Goal: Task Accomplishment & Management: Manage account settings

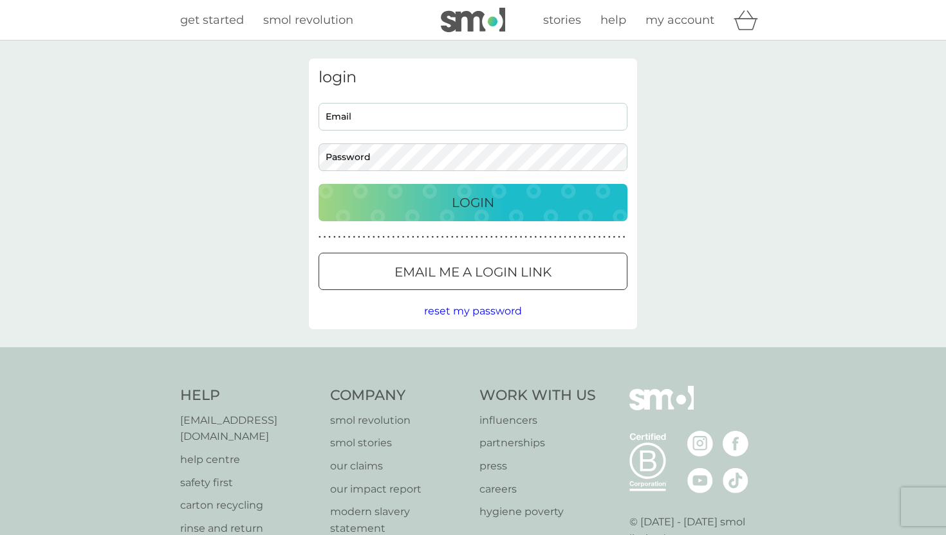
click at [385, 106] on input "Email" at bounding box center [473, 117] width 309 height 28
type input "[EMAIL_ADDRESS][DOMAIN_NAME]"
click at [254, 270] on div "login [EMAIL_ADDRESS][DOMAIN_NAME] Email Password Login ● ● ● ● ● ● ● ● ● ● ● ●…" at bounding box center [473, 194] width 946 height 307
click at [422, 273] on p "Email me a login link" at bounding box center [472, 272] width 157 height 21
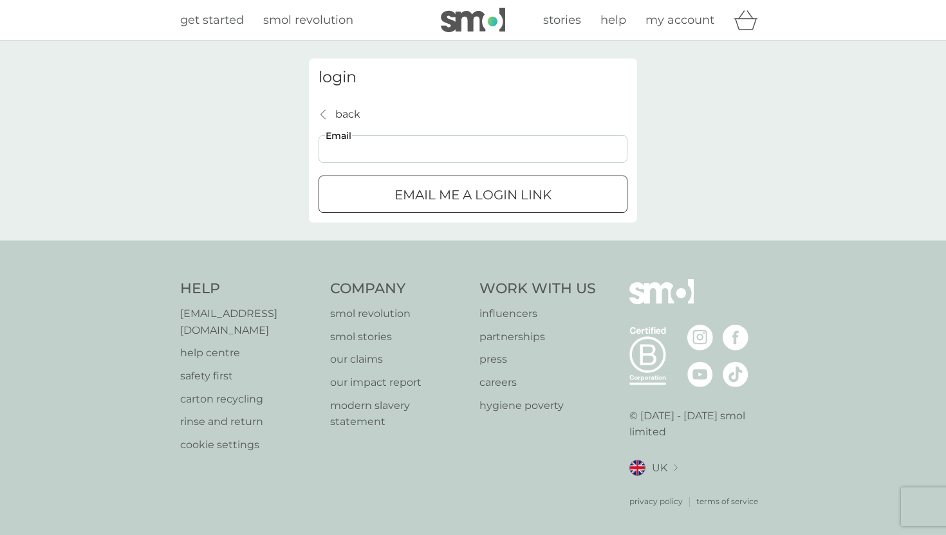
click at [362, 158] on input "Email" at bounding box center [473, 149] width 309 height 28
type input "[EMAIL_ADDRESS][DOMAIN_NAME]"
click at [452, 216] on div "login back back [EMAIL_ADDRESS][DOMAIN_NAME] Email Email me a login link" at bounding box center [473, 141] width 328 height 164
click at [443, 202] on p "Email me a login link" at bounding box center [472, 195] width 157 height 21
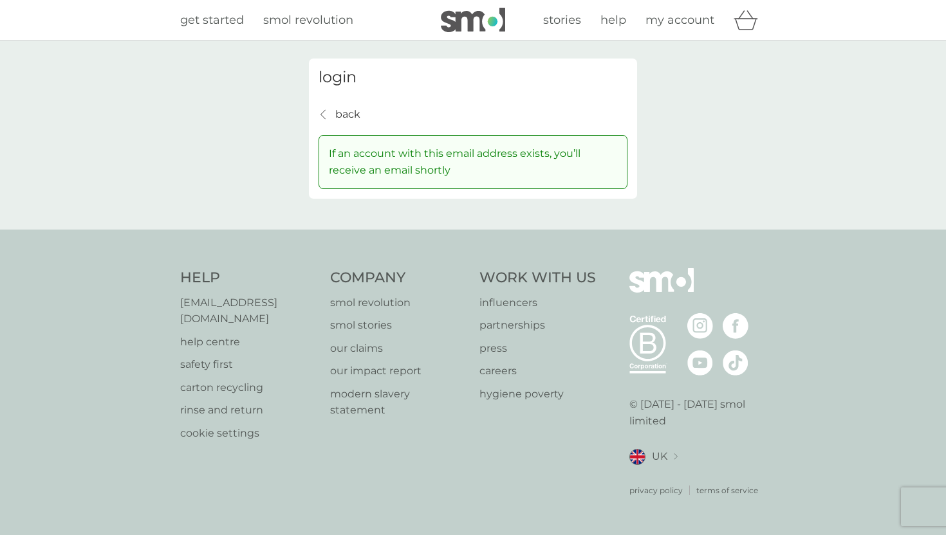
click at [337, 112] on p "back" at bounding box center [347, 114] width 25 height 17
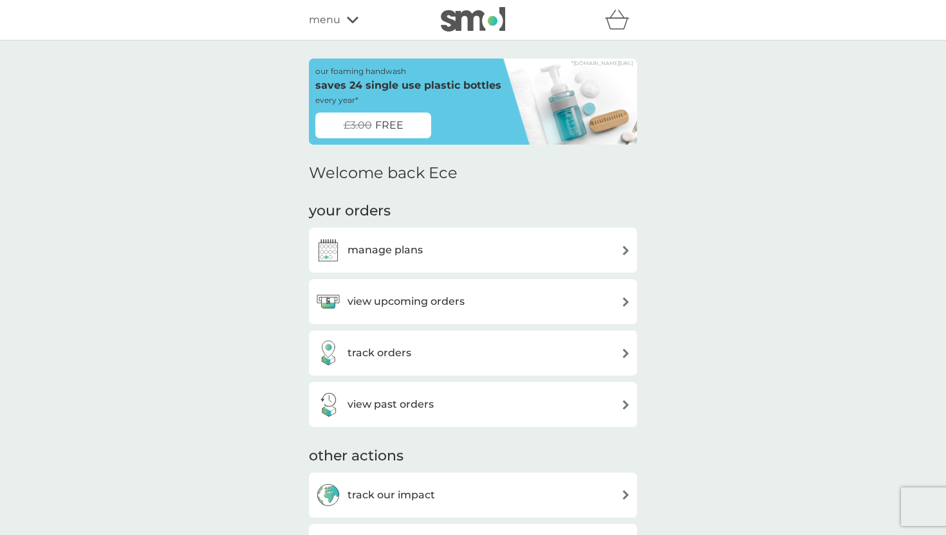
click at [390, 248] on h3 "manage plans" at bounding box center [384, 250] width 75 height 17
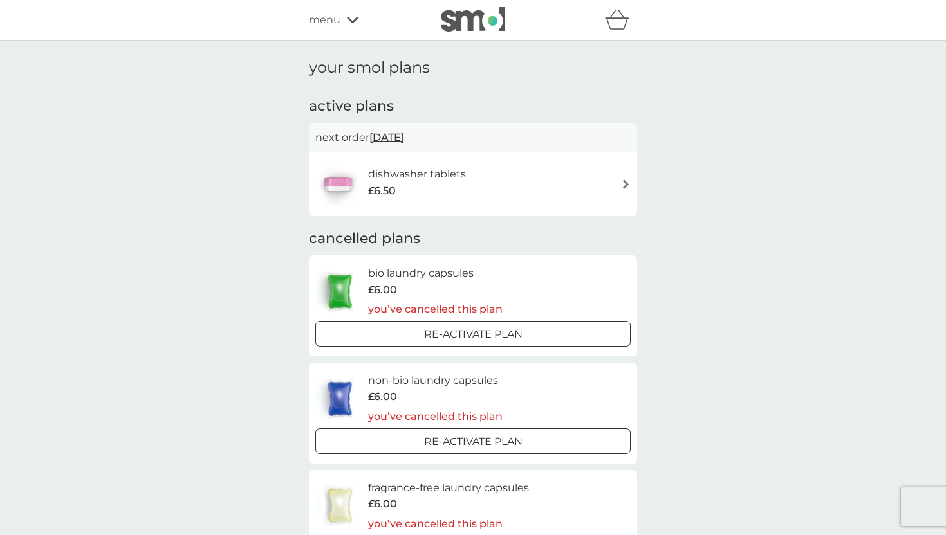
click at [463, 194] on div "£6.50" at bounding box center [417, 191] width 98 height 17
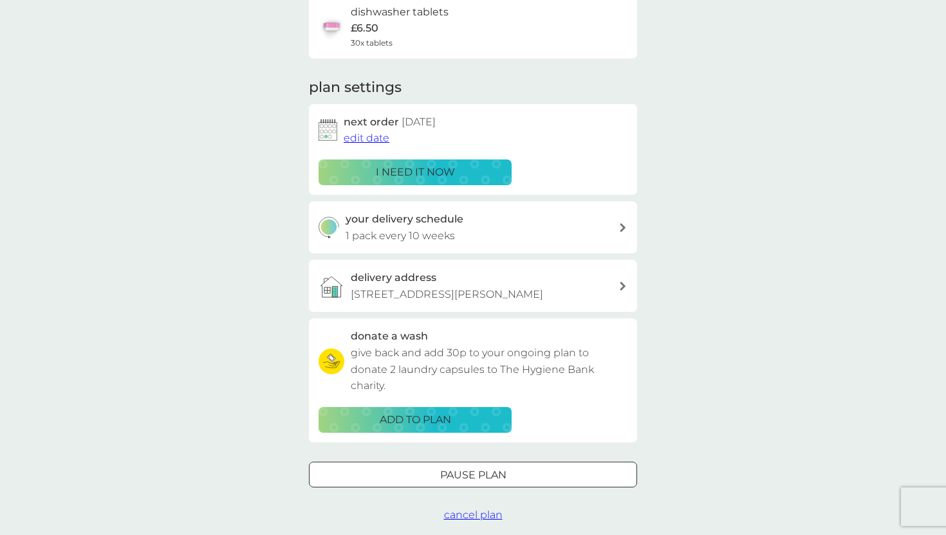
scroll to position [151, 0]
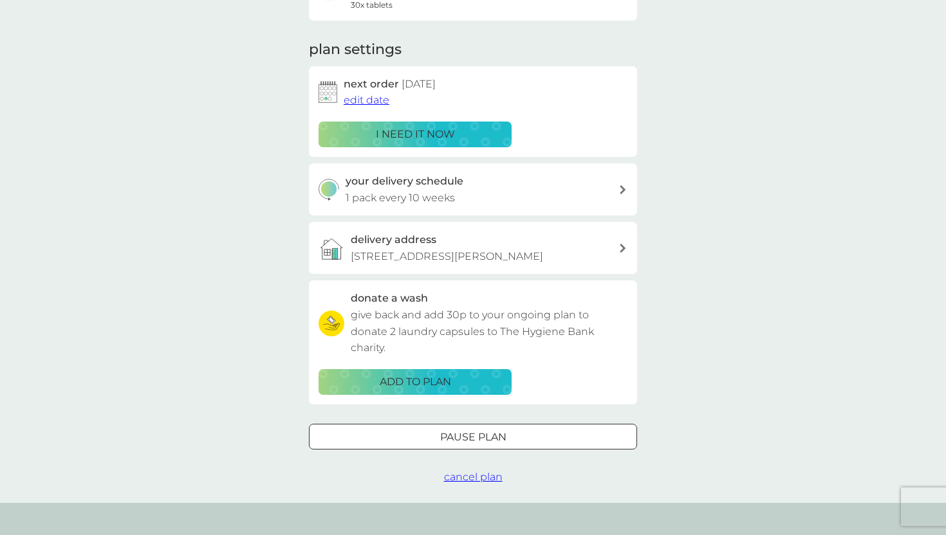
click at [472, 483] on span "cancel plan" at bounding box center [473, 477] width 59 height 12
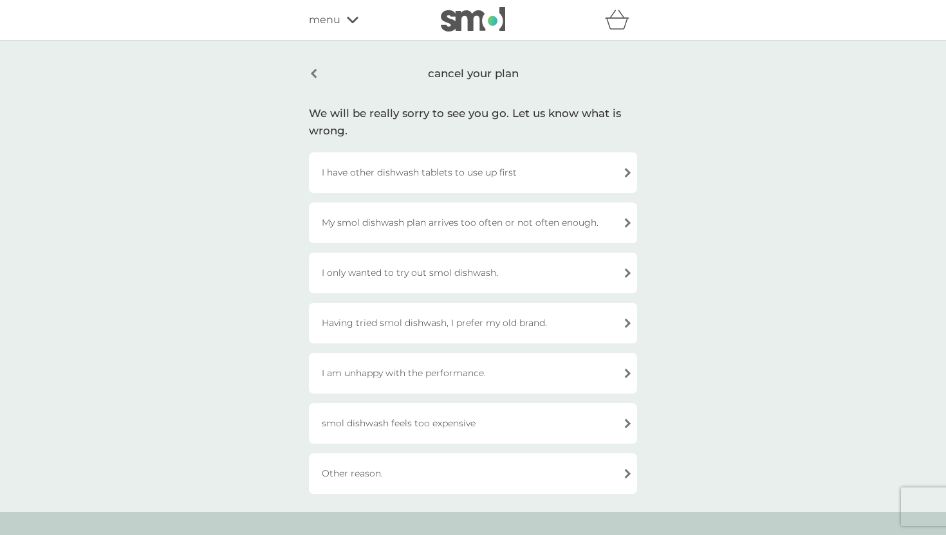
click at [396, 375] on div "I am unhappy with the performance." at bounding box center [473, 373] width 328 height 41
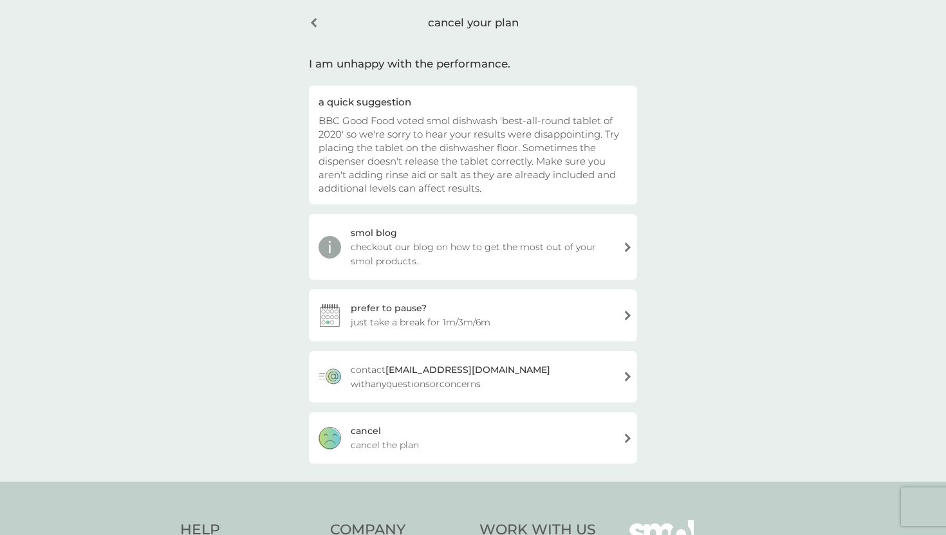
scroll to position [59, 0]
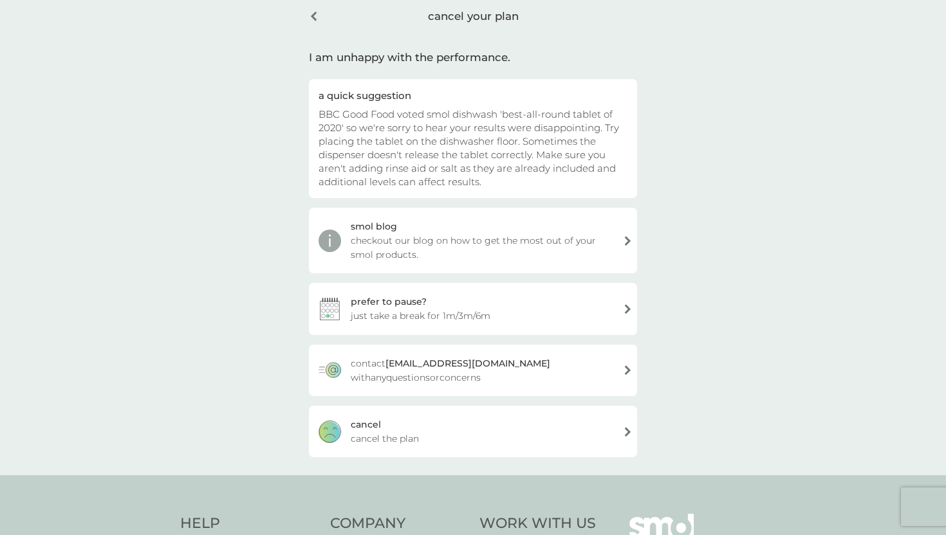
click at [416, 437] on span "cancel the plan" at bounding box center [385, 439] width 68 height 14
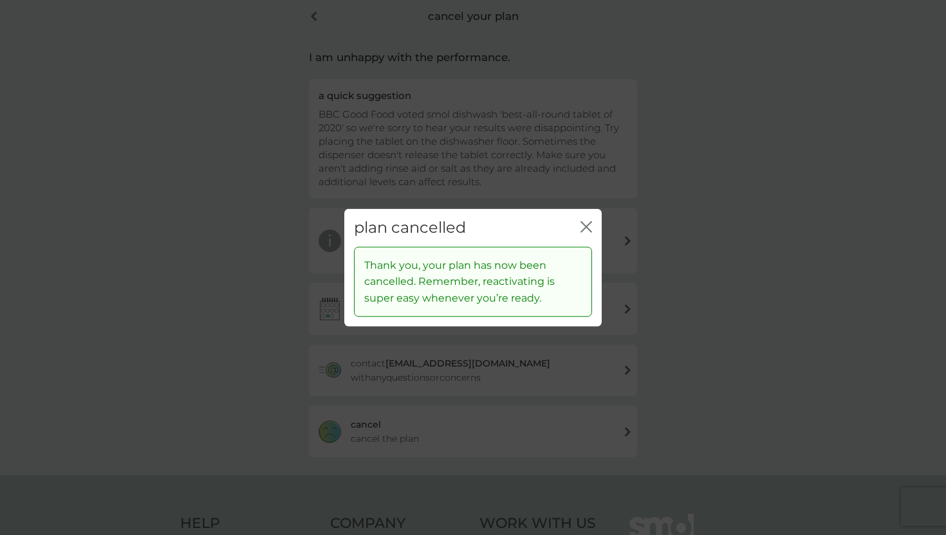
click at [586, 227] on icon "close" at bounding box center [588, 227] width 5 height 10
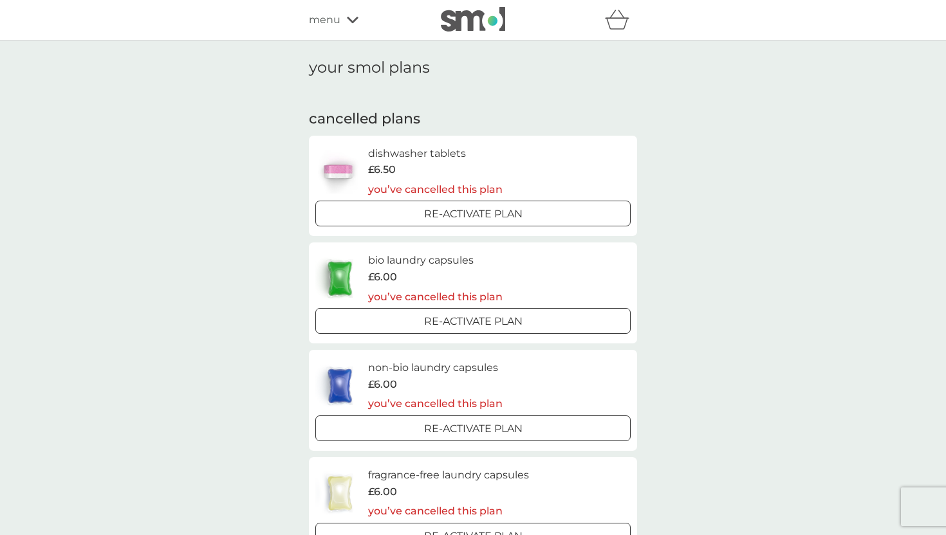
click at [465, 19] on img at bounding box center [473, 19] width 64 height 24
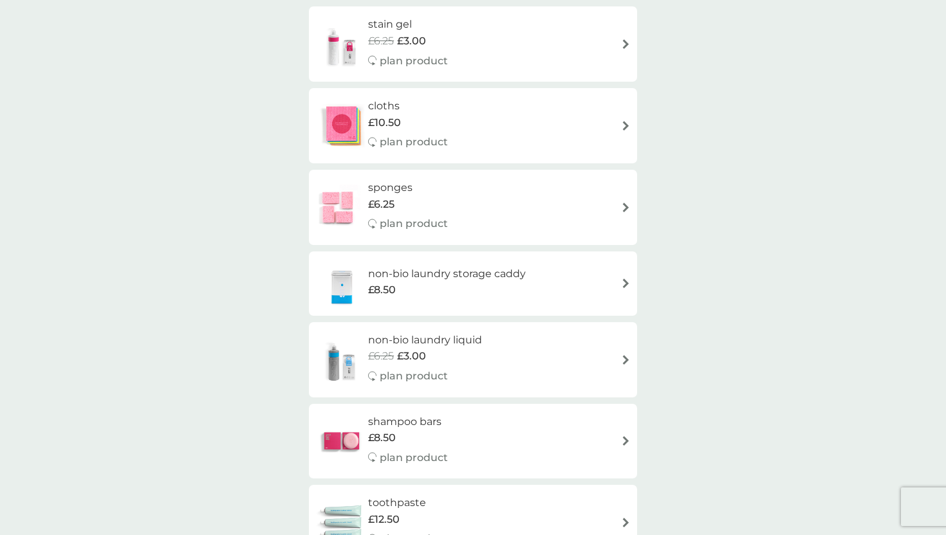
scroll to position [1767, 0]
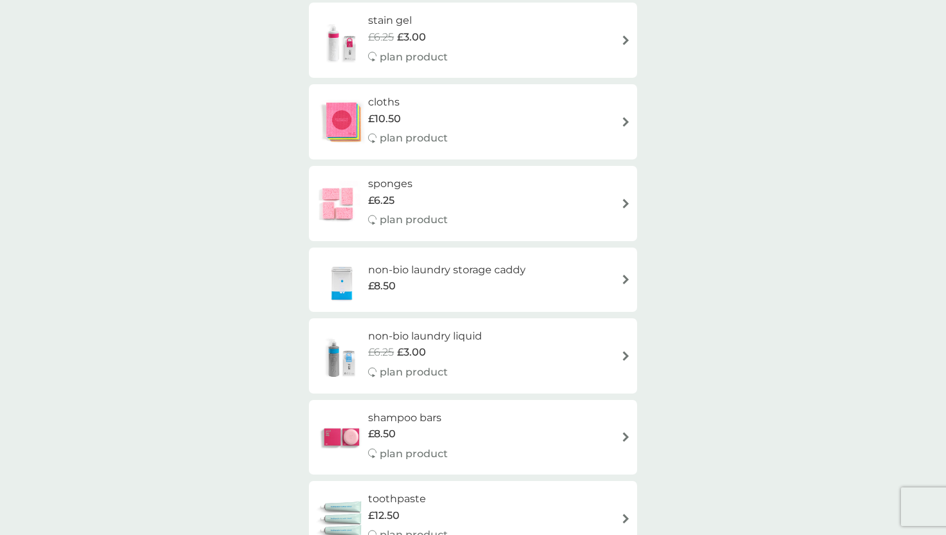
click at [434, 199] on div "£6.25" at bounding box center [408, 200] width 80 height 17
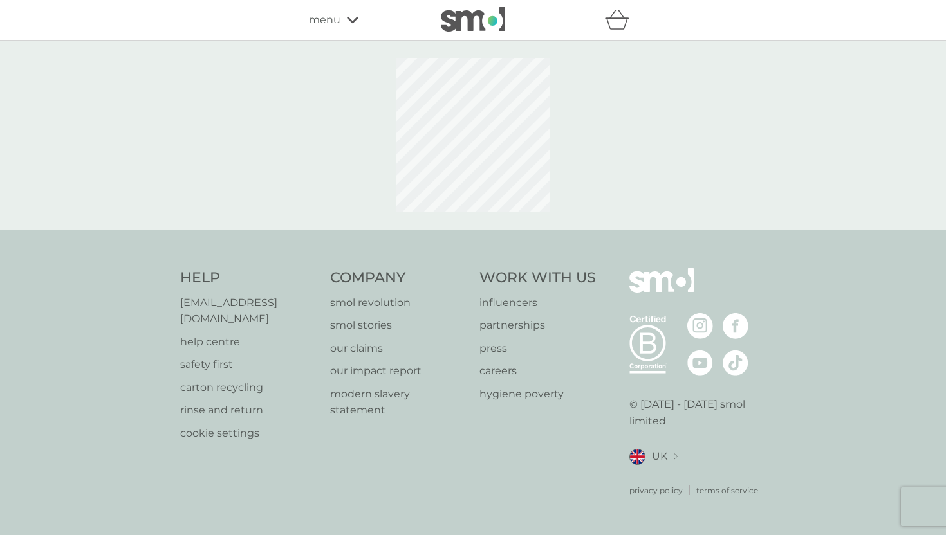
select select "63"
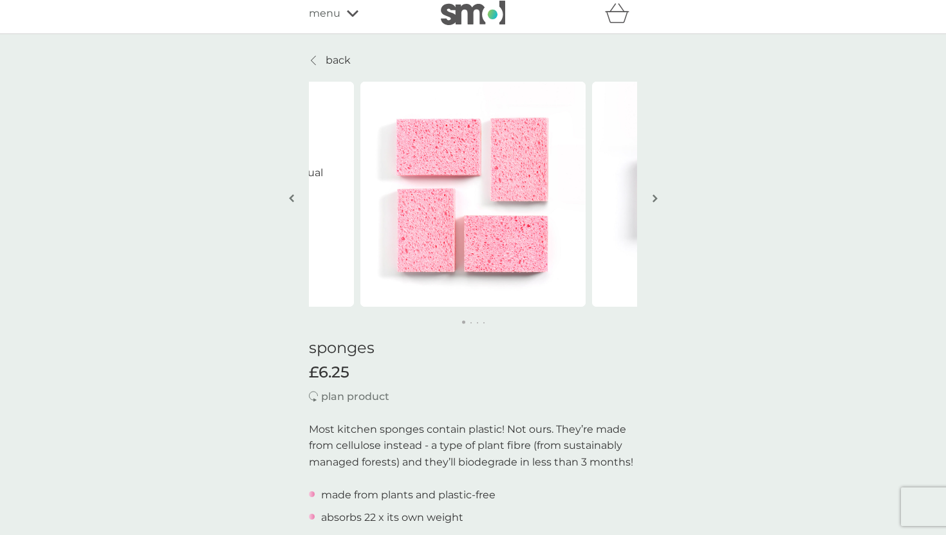
scroll to position [21, 0]
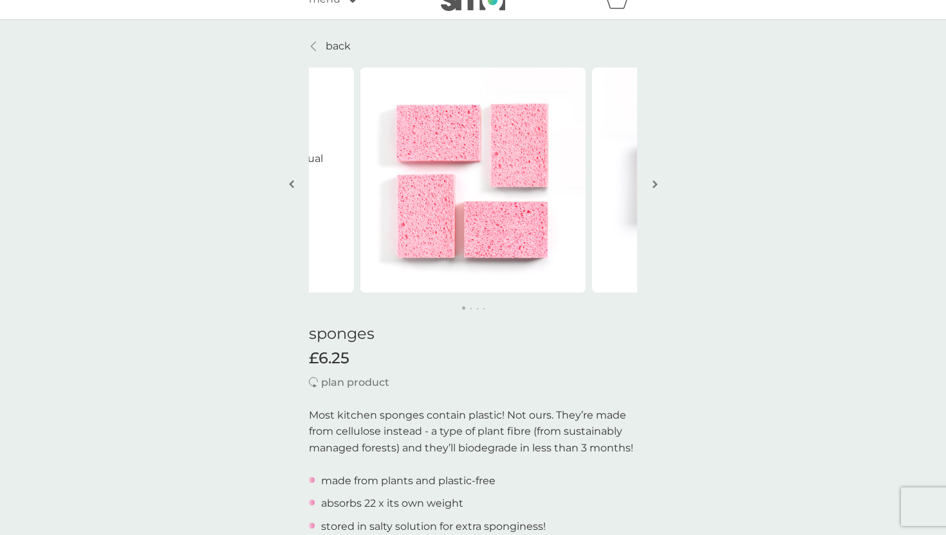
click at [656, 186] on img "button" at bounding box center [655, 185] width 5 height 10
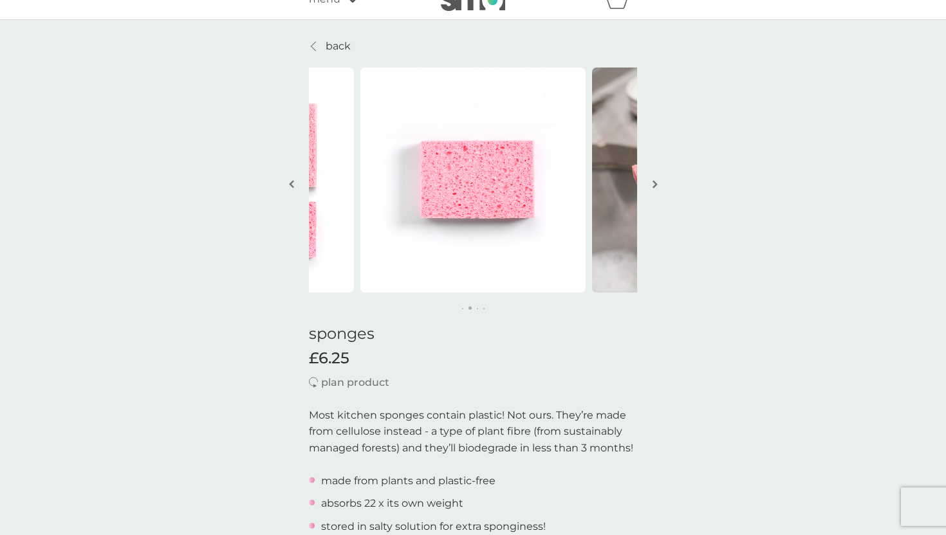
click at [656, 186] on img "button" at bounding box center [655, 185] width 5 height 10
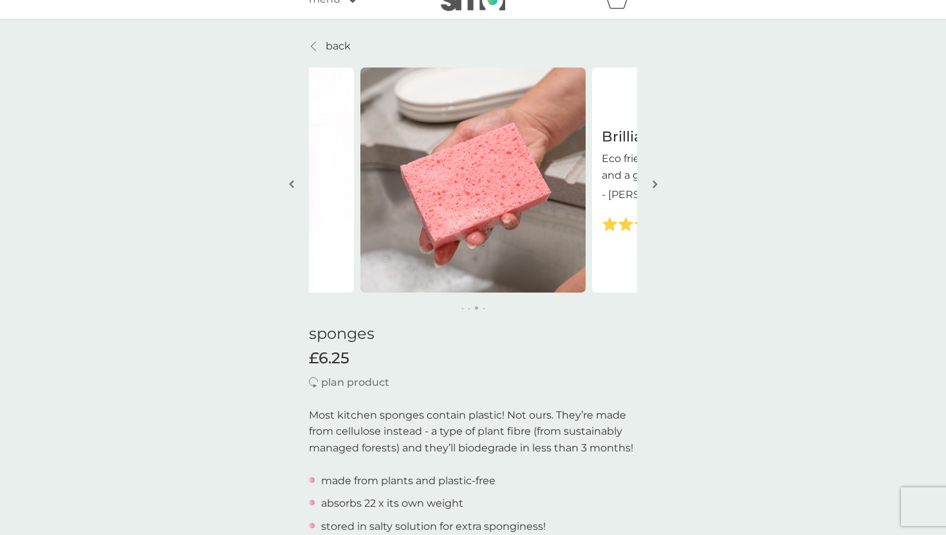
click at [656, 186] on img "button" at bounding box center [655, 185] width 5 height 10
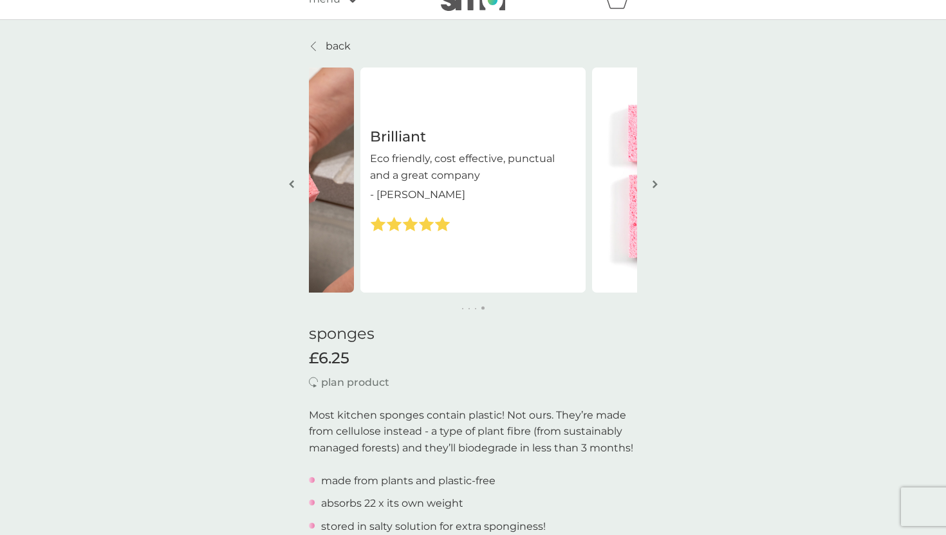
click at [656, 186] on img "button" at bounding box center [655, 185] width 5 height 10
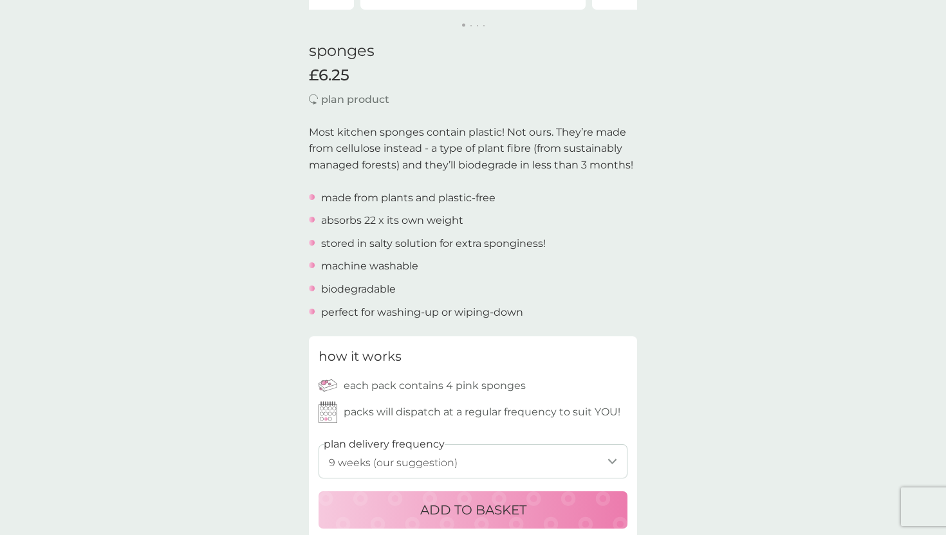
scroll to position [0, 0]
